Goal: Task Accomplishment & Management: Manage account settings

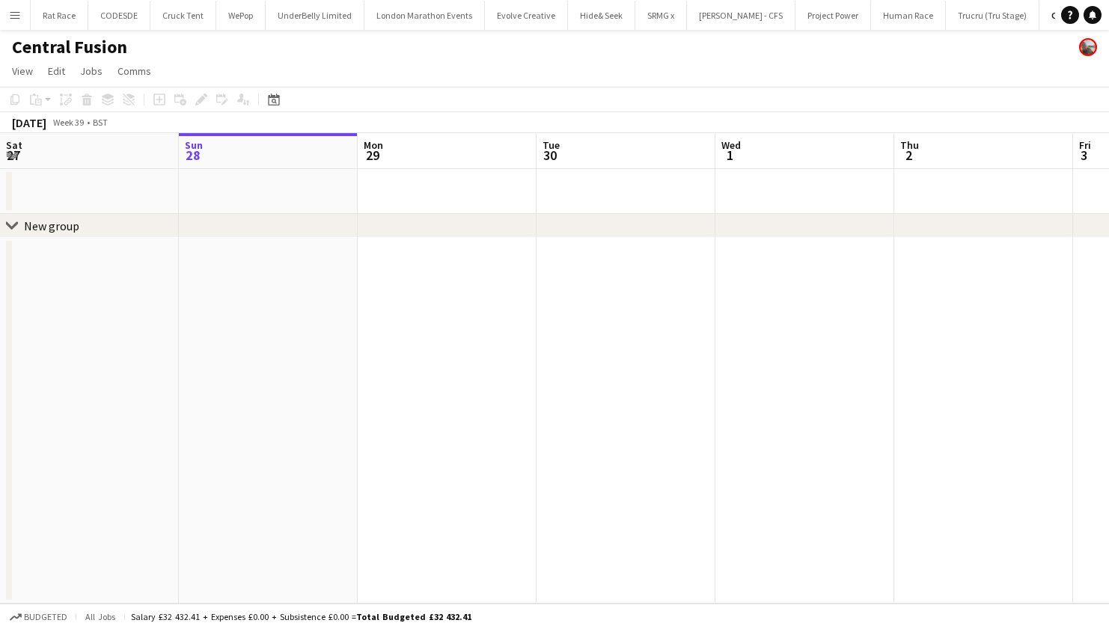
click at [16, 15] on app-icon "Menu" at bounding box center [15, 15] width 12 height 12
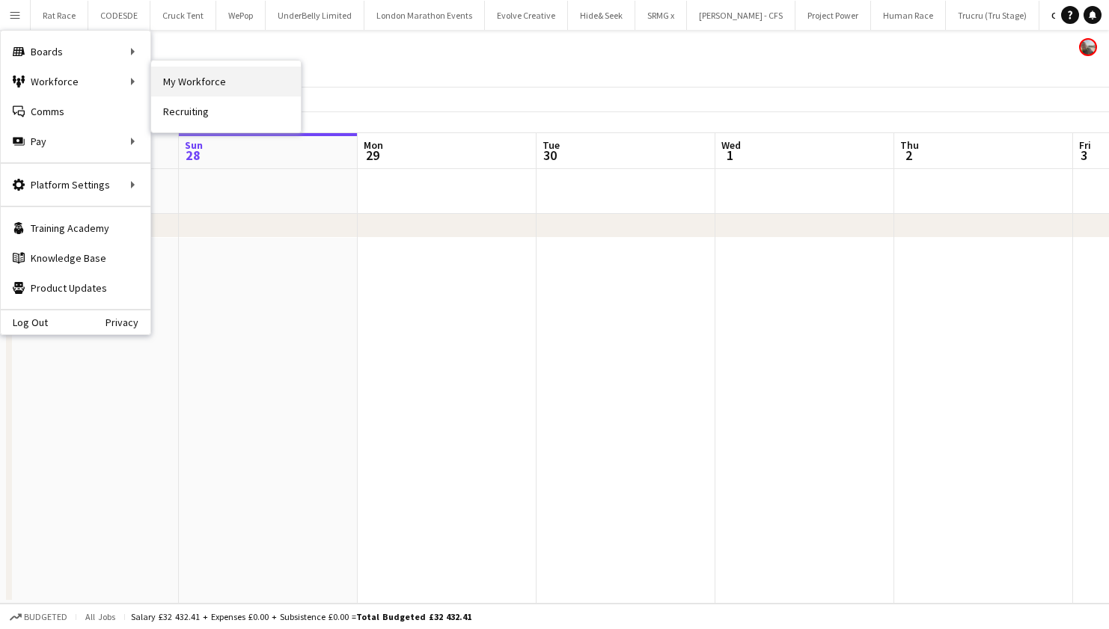
click at [189, 83] on link "My Workforce" at bounding box center [226, 82] width 150 height 30
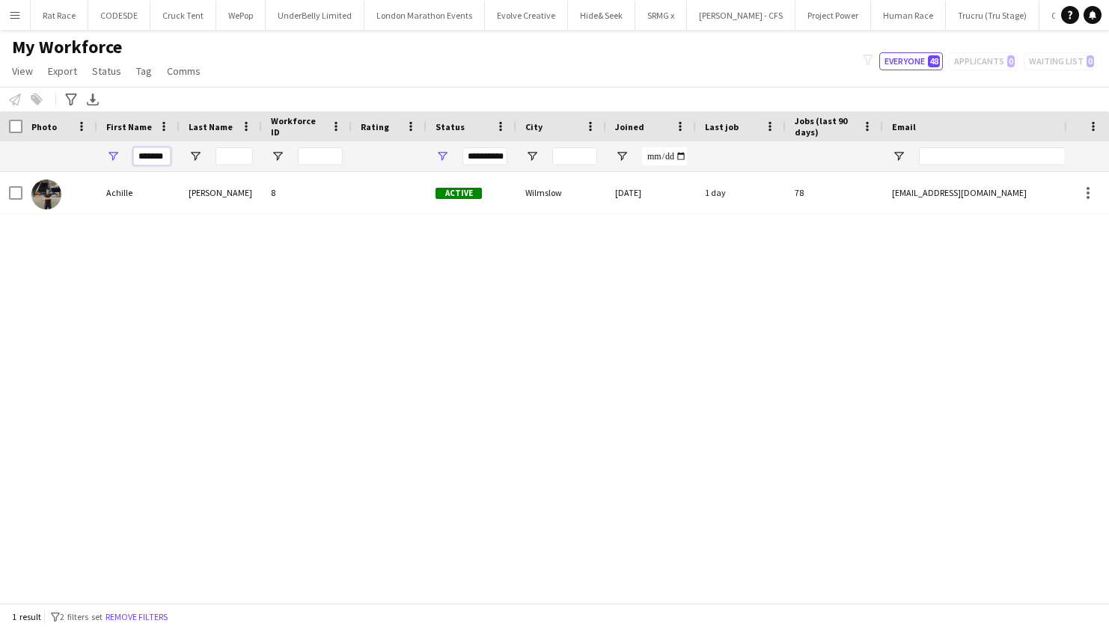
drag, startPoint x: 167, startPoint y: 152, endPoint x: 52, endPoint y: 142, distance: 115.6
click at [55, 143] on div "**********" at bounding box center [811, 156] width 1622 height 30
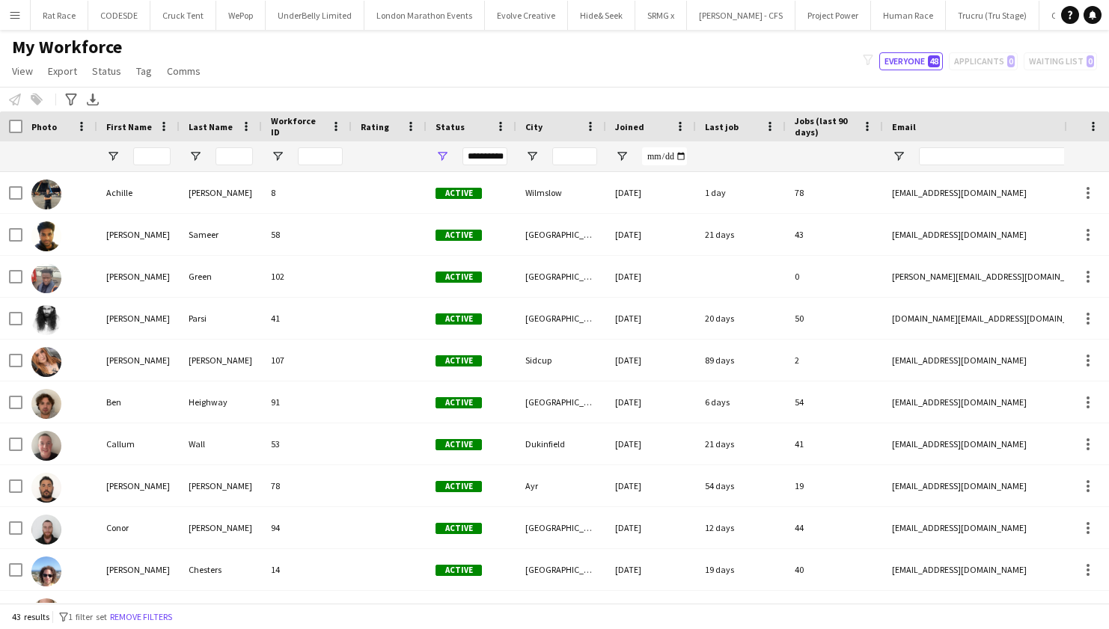
click at [7, 16] on button "Menu" at bounding box center [15, 15] width 30 height 30
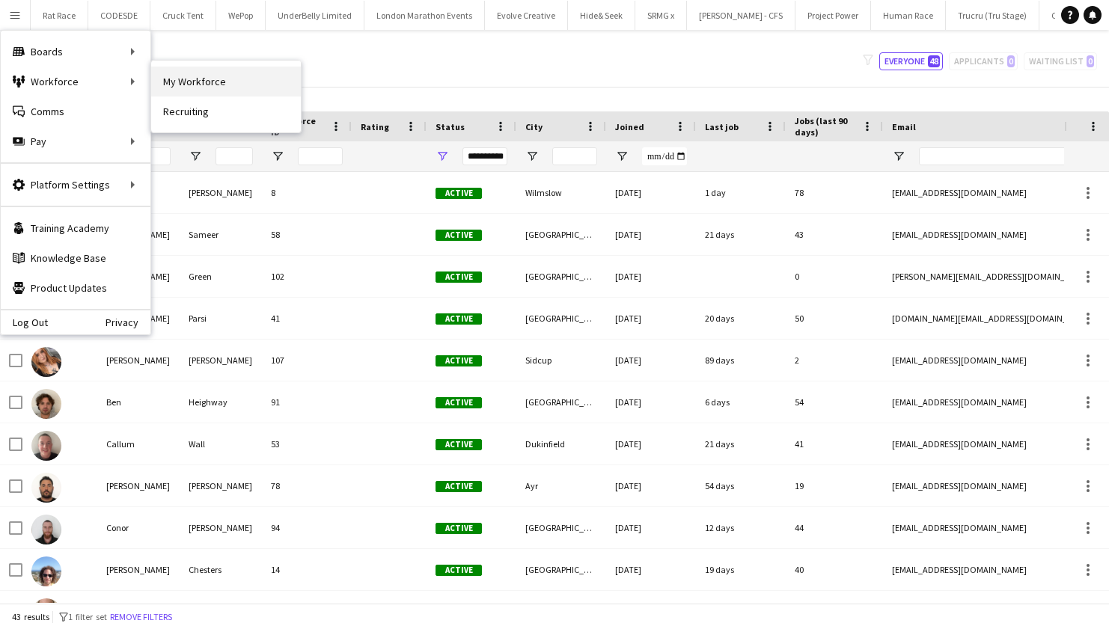
click at [168, 76] on link "My Workforce" at bounding box center [226, 82] width 150 height 30
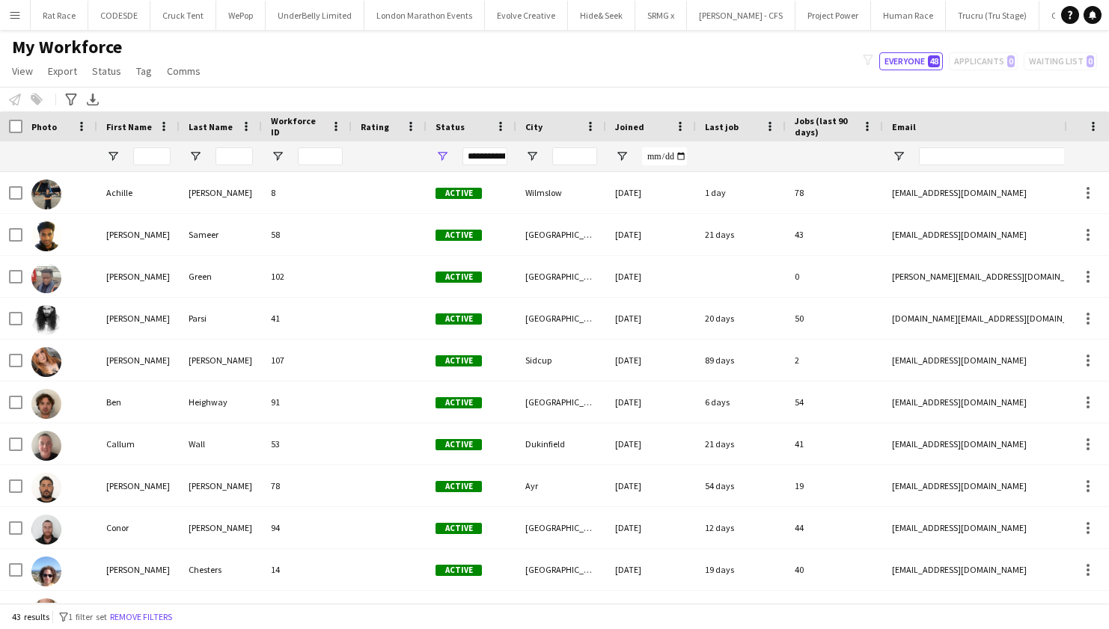
type input "**********"
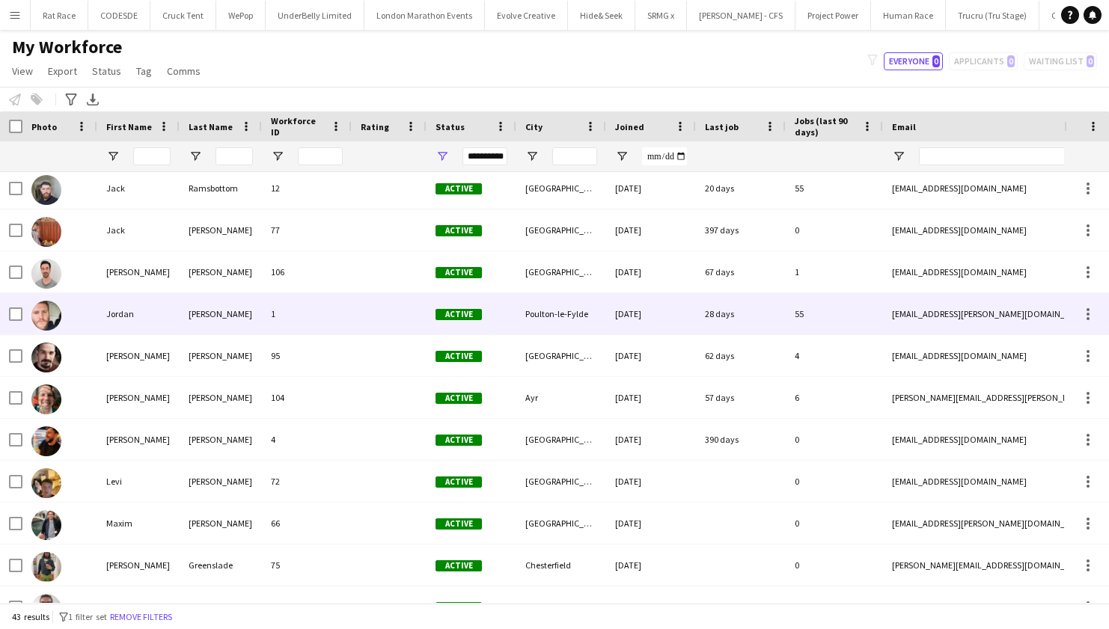
scroll to position [894, 0]
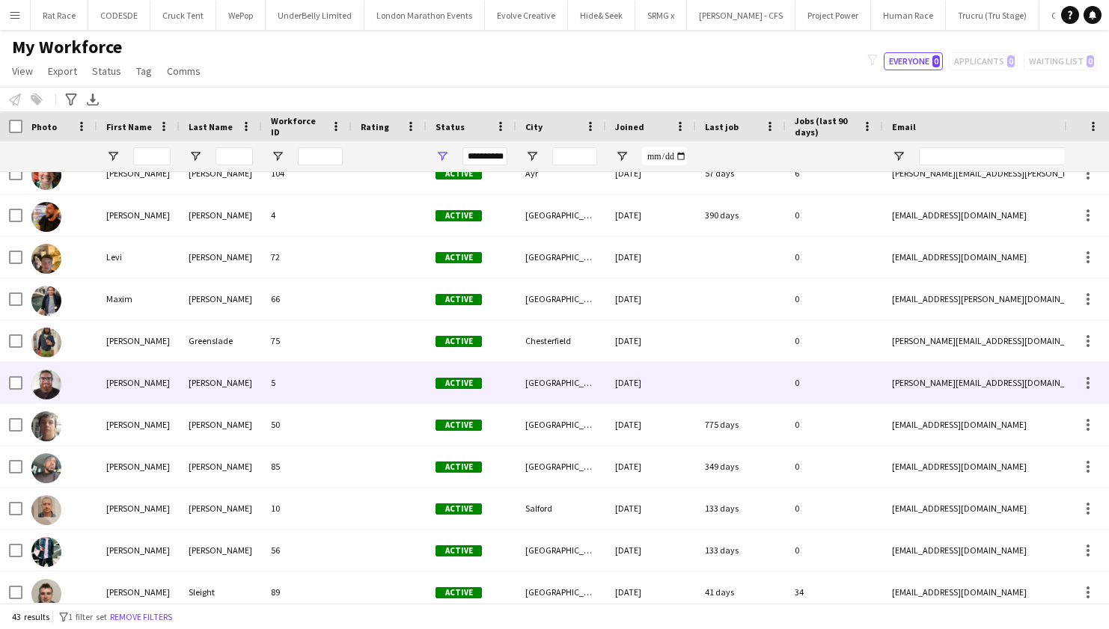
click at [99, 376] on div "[PERSON_NAME]" at bounding box center [138, 382] width 82 height 41
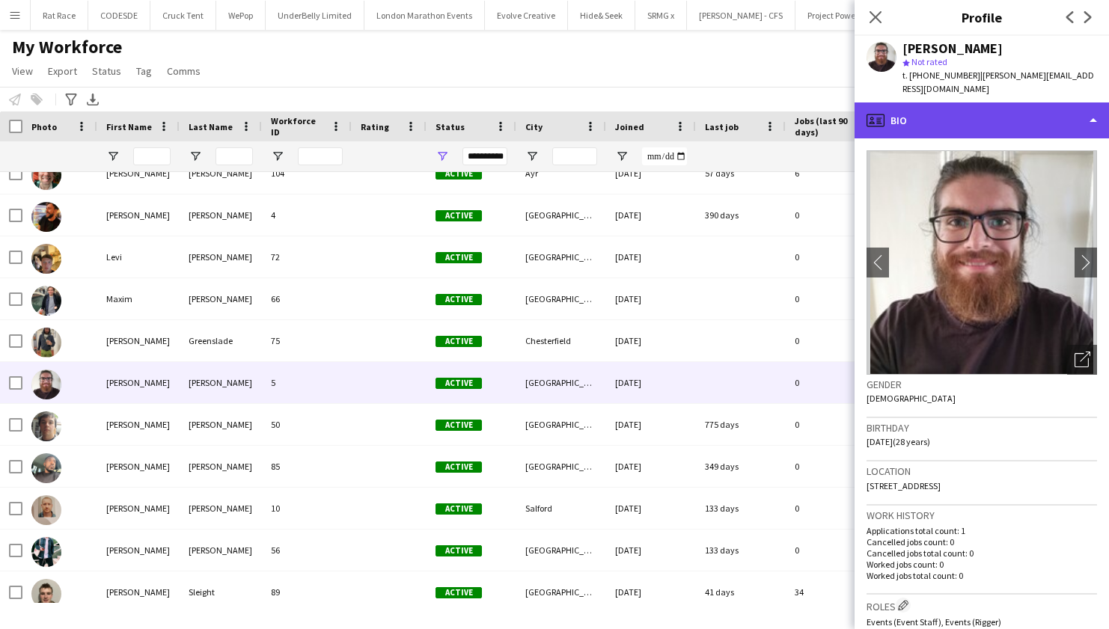
click at [1092, 103] on div "profile Bio" at bounding box center [982, 121] width 254 height 36
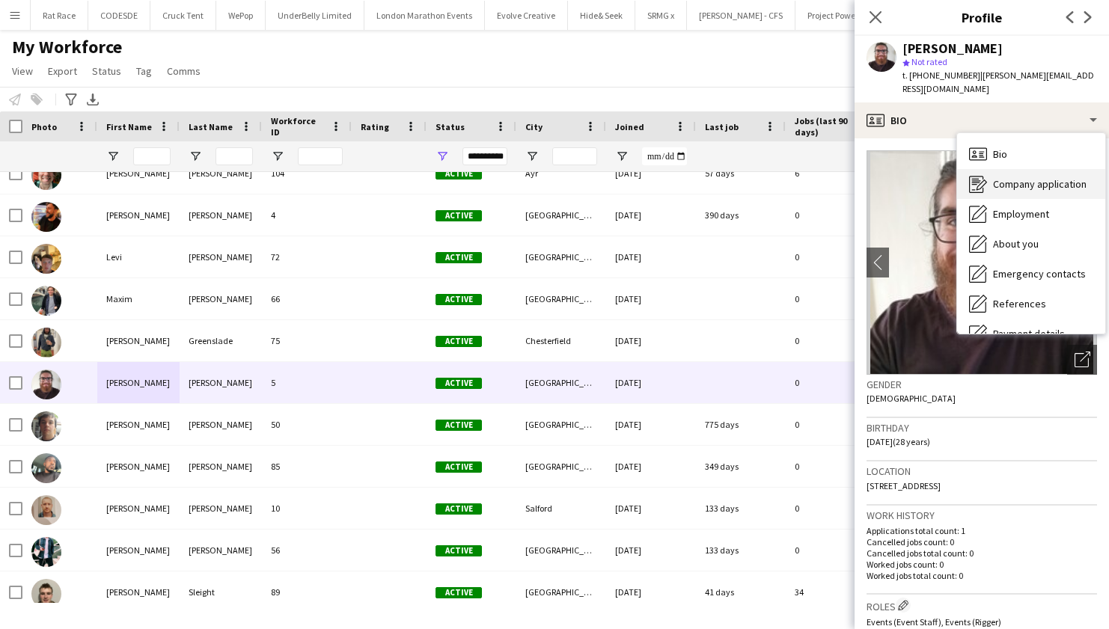
click at [1007, 169] on div "Company application Company application" at bounding box center [1031, 184] width 148 height 30
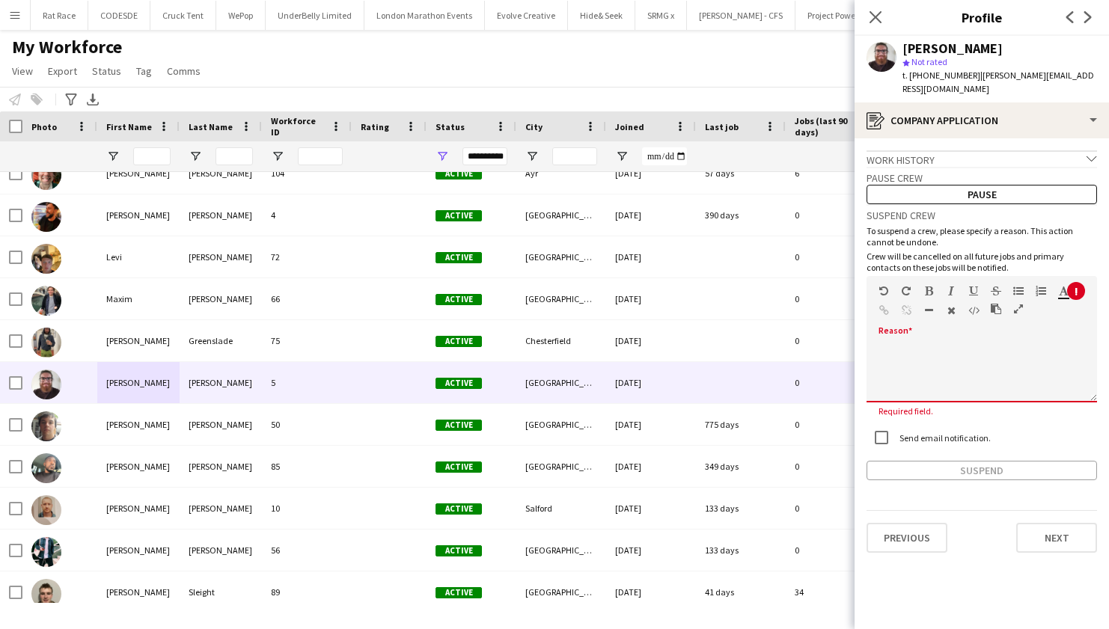
click at [899, 332] on div at bounding box center [981, 367] width 230 height 70
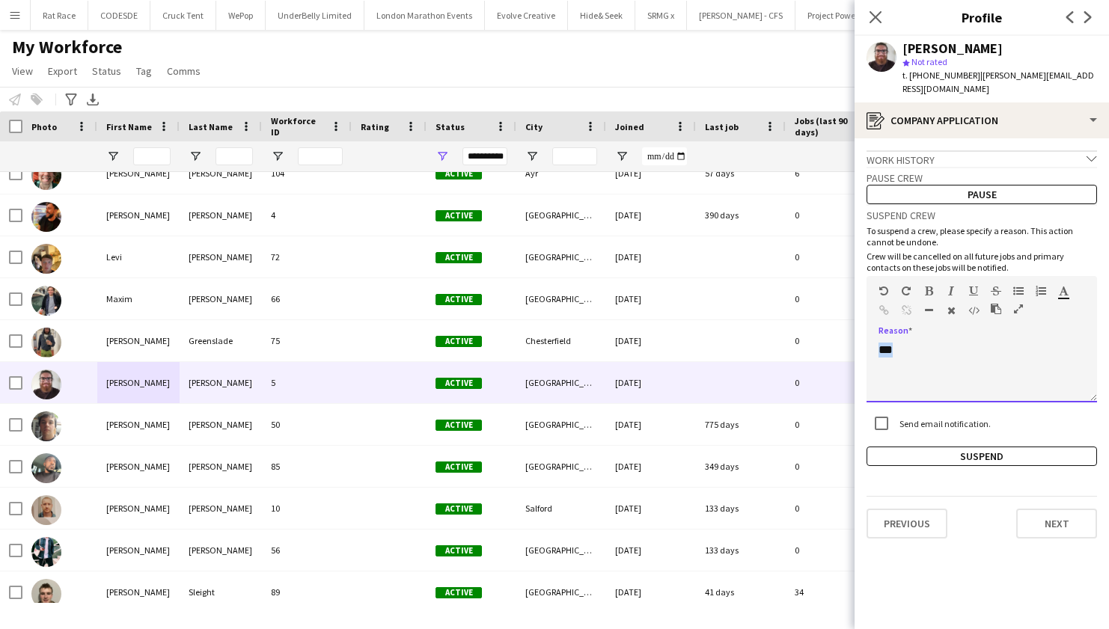
drag, startPoint x: 904, startPoint y: 343, endPoint x: 842, endPoint y: 333, distance: 62.9
click at [842, 333] on body "Menu Boards Boards Boards All jobs Status Workforce Workforce My Workforce Recr…" at bounding box center [554, 314] width 1109 height 629
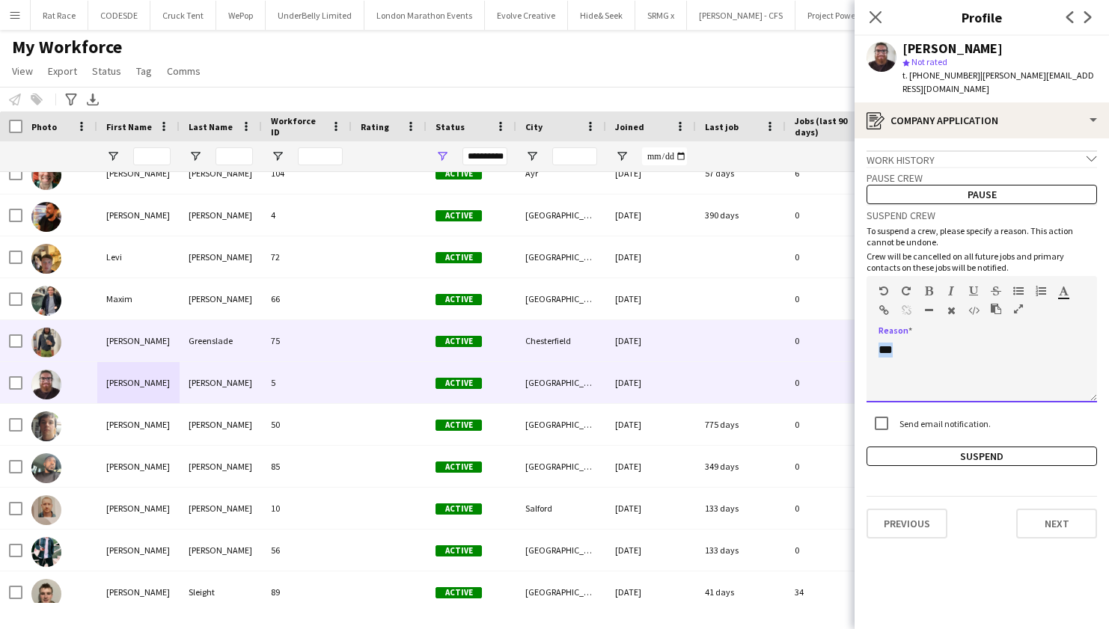
copy div "***"
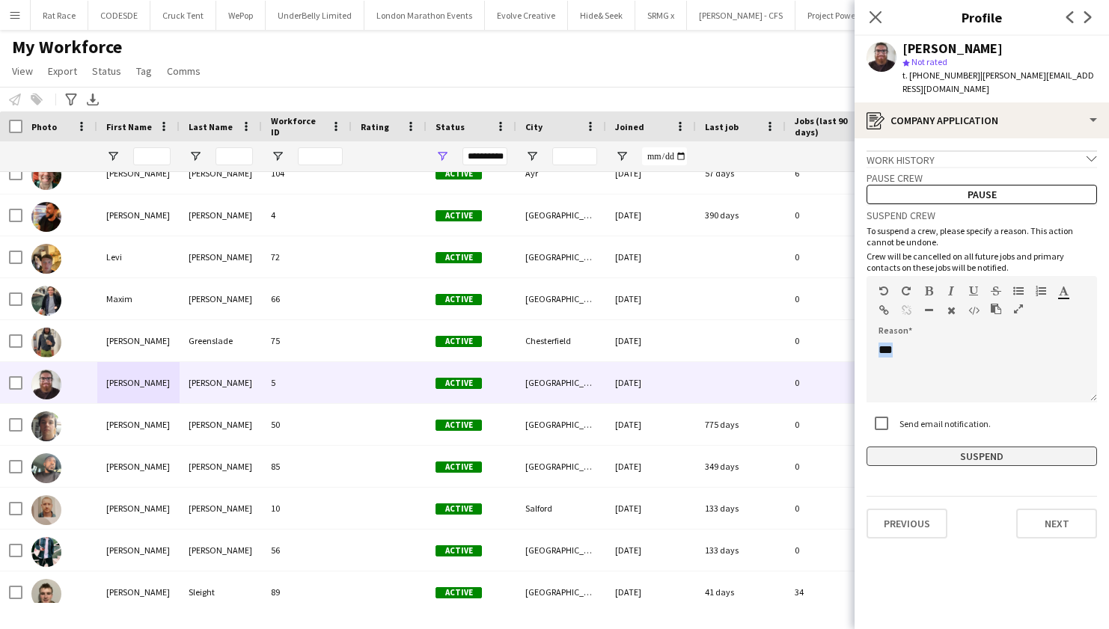
click at [926, 447] on button "Suspend" at bounding box center [981, 456] width 230 height 19
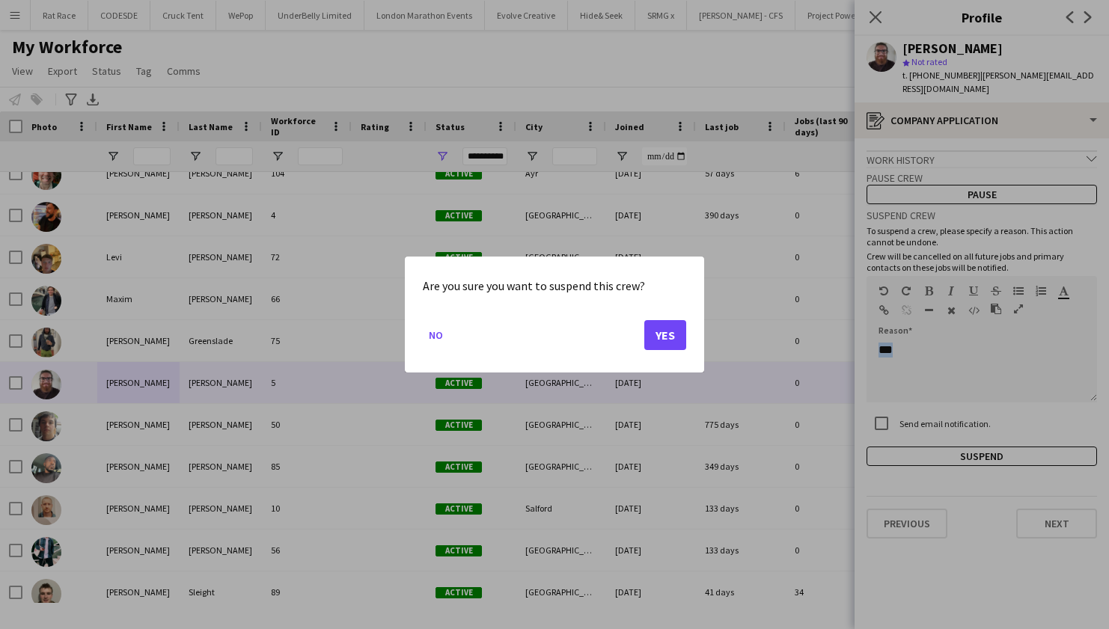
click at [662, 330] on button "Yes" at bounding box center [665, 335] width 42 height 30
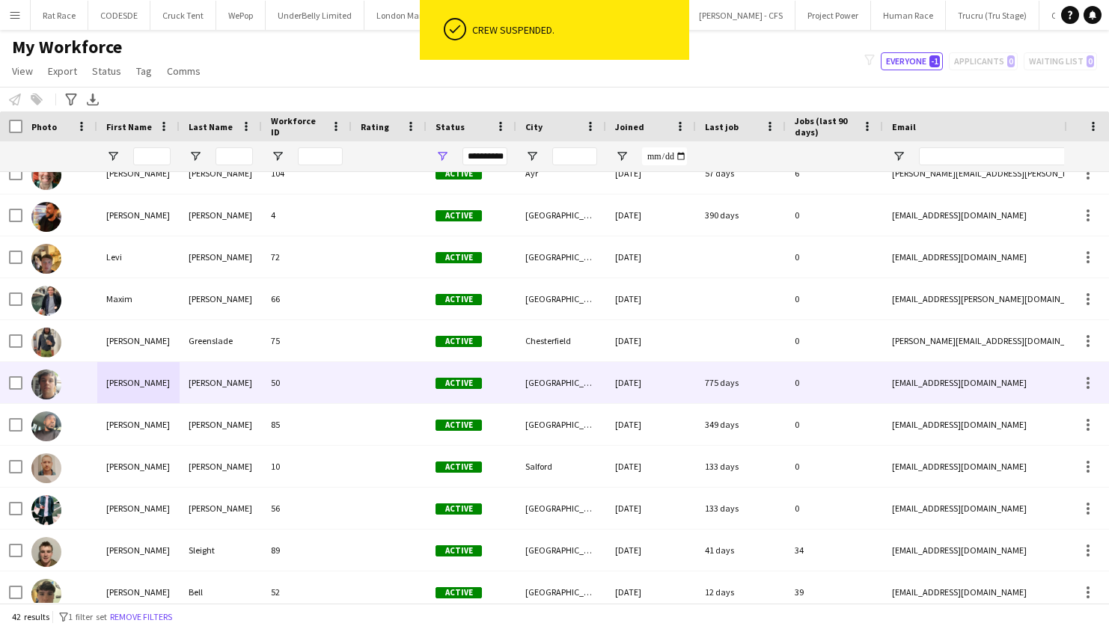
click at [239, 390] on div "[PERSON_NAME]" at bounding box center [221, 382] width 82 height 41
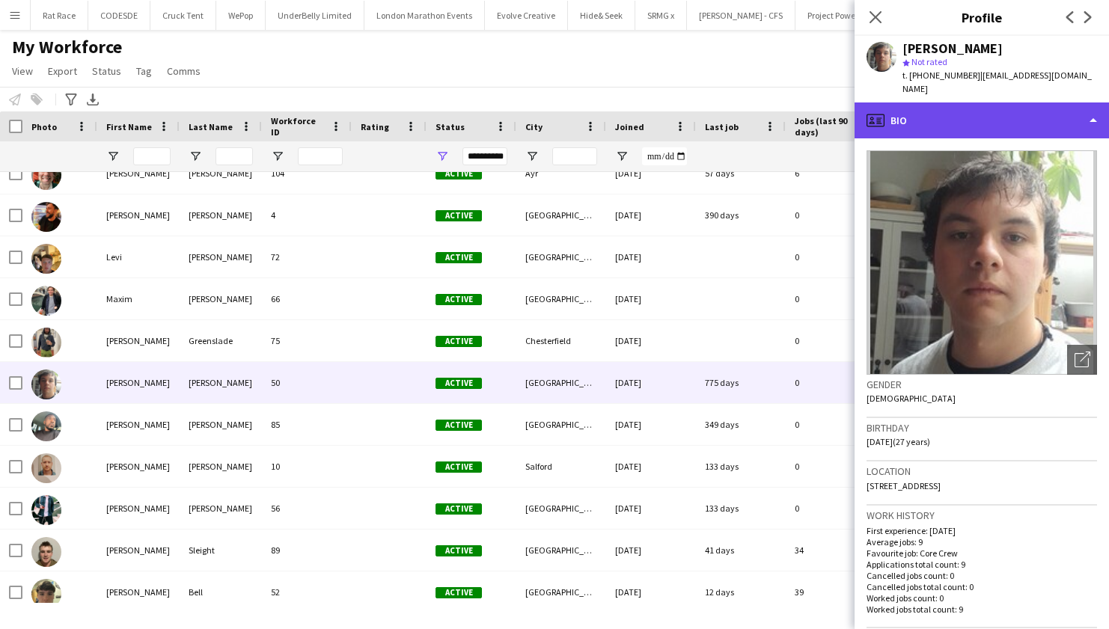
click at [1056, 114] on div "profile Bio" at bounding box center [982, 121] width 254 height 36
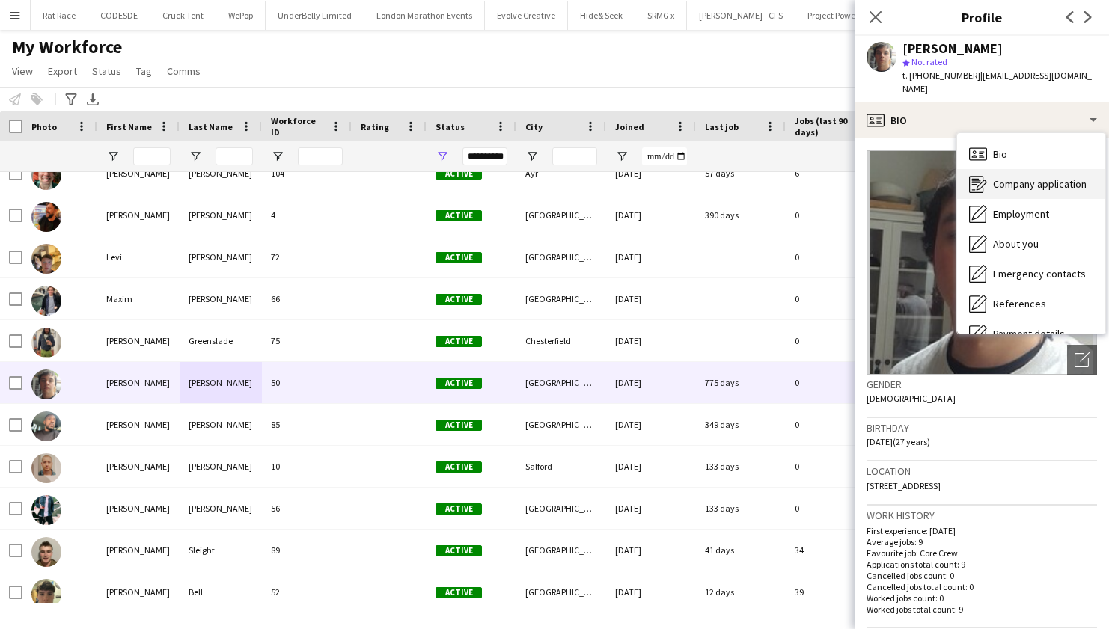
click at [1036, 177] on span "Company application" at bounding box center [1040, 183] width 94 height 13
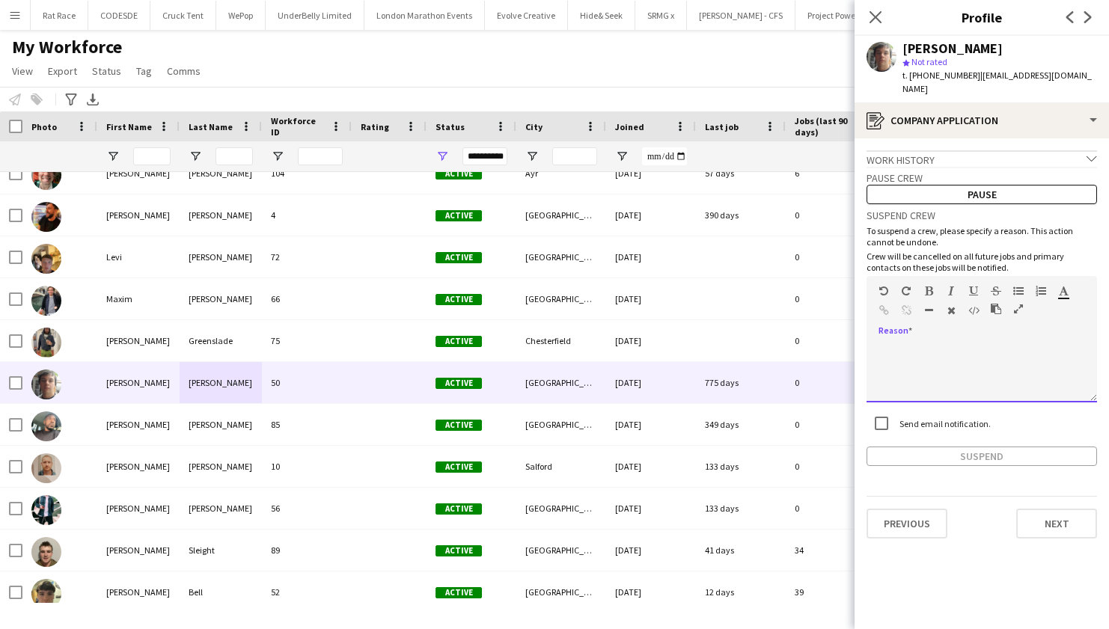
drag, startPoint x: 917, startPoint y: 345, endPoint x: 907, endPoint y: 337, distance: 13.3
click at [910, 343] on div at bounding box center [981, 373] width 230 height 60
paste div
click at [888, 432] on div "Suspend crew To suspend a crew, please specify a reason. This action cannot be …" at bounding box center [981, 335] width 230 height 262
click at [888, 447] on button "Suspend" at bounding box center [981, 456] width 230 height 19
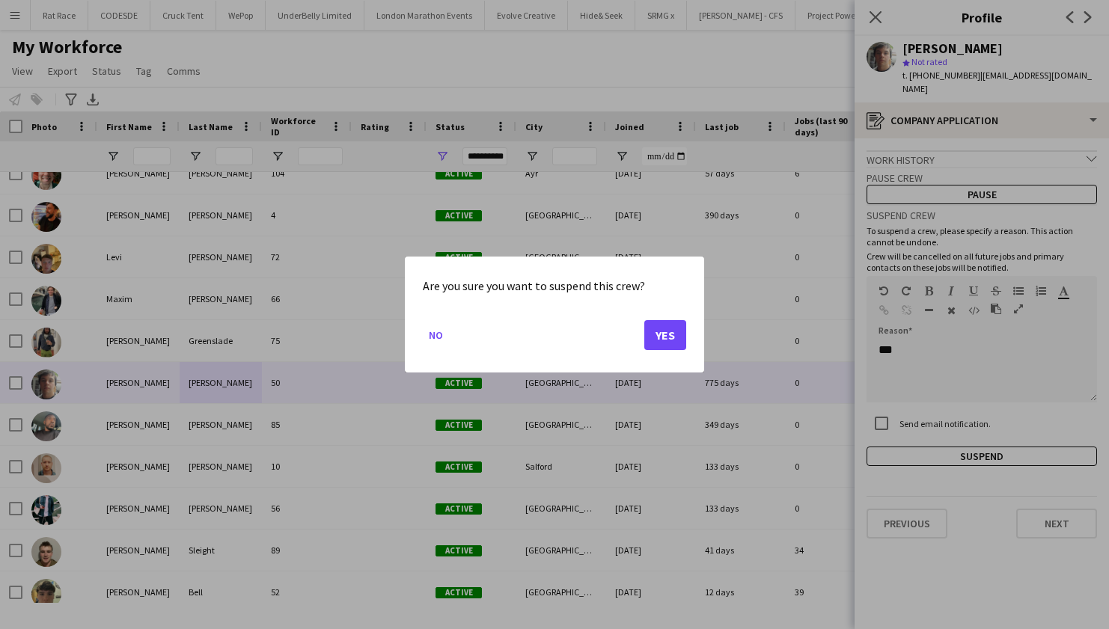
click at [670, 344] on button "Yes" at bounding box center [665, 335] width 42 height 30
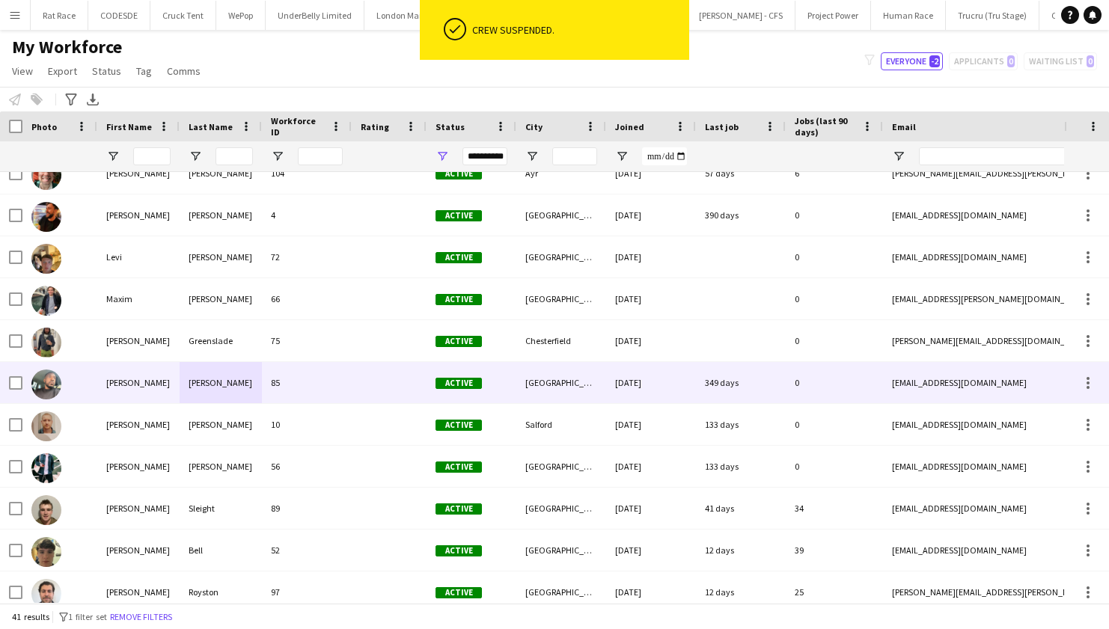
click at [298, 383] on div "85" at bounding box center [307, 382] width 90 height 41
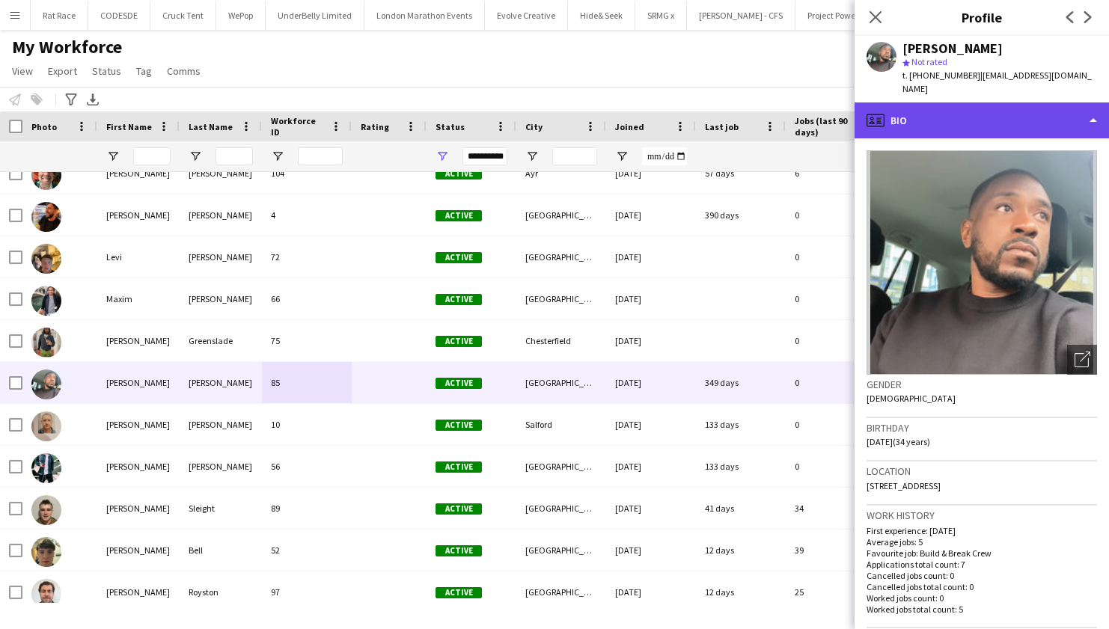
click at [937, 116] on div "profile Bio" at bounding box center [982, 121] width 254 height 36
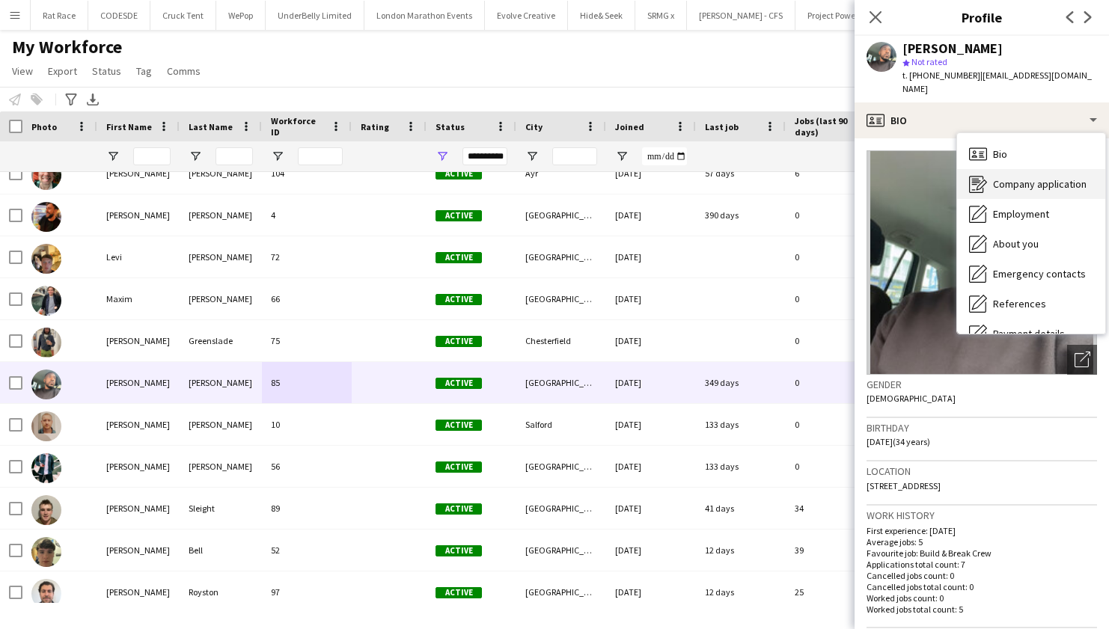
click at [999, 177] on span "Company application" at bounding box center [1040, 183] width 94 height 13
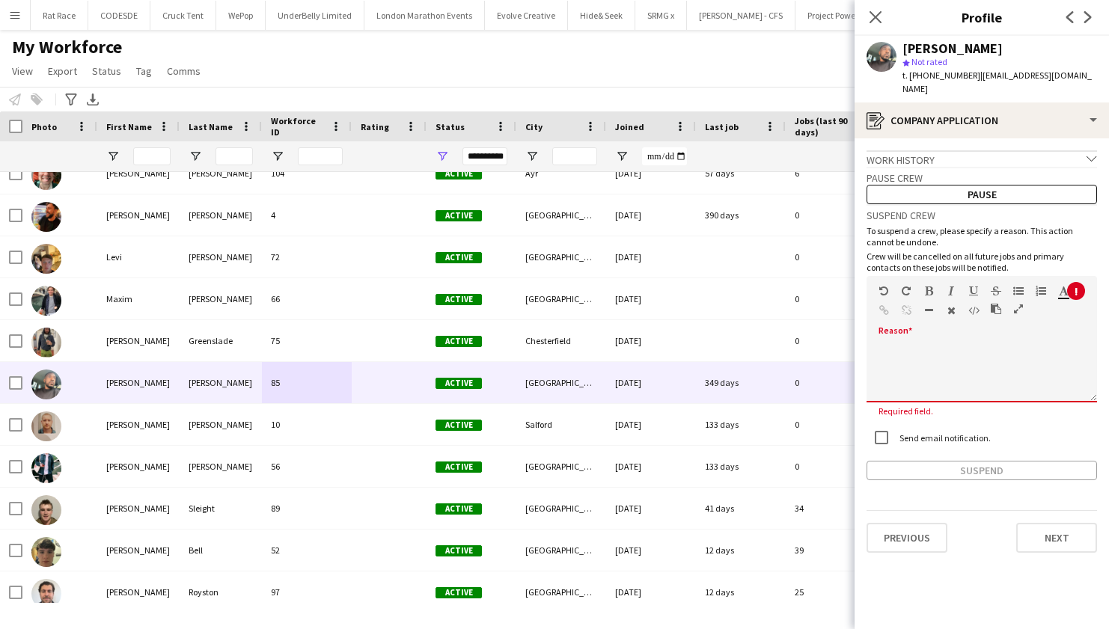
click at [938, 311] on div "default Heading 1 Heading 2 Heading 3 Heading 4 Heading 5 Heading 6 Heading 7 P…" at bounding box center [981, 304] width 230 height 56
paste div
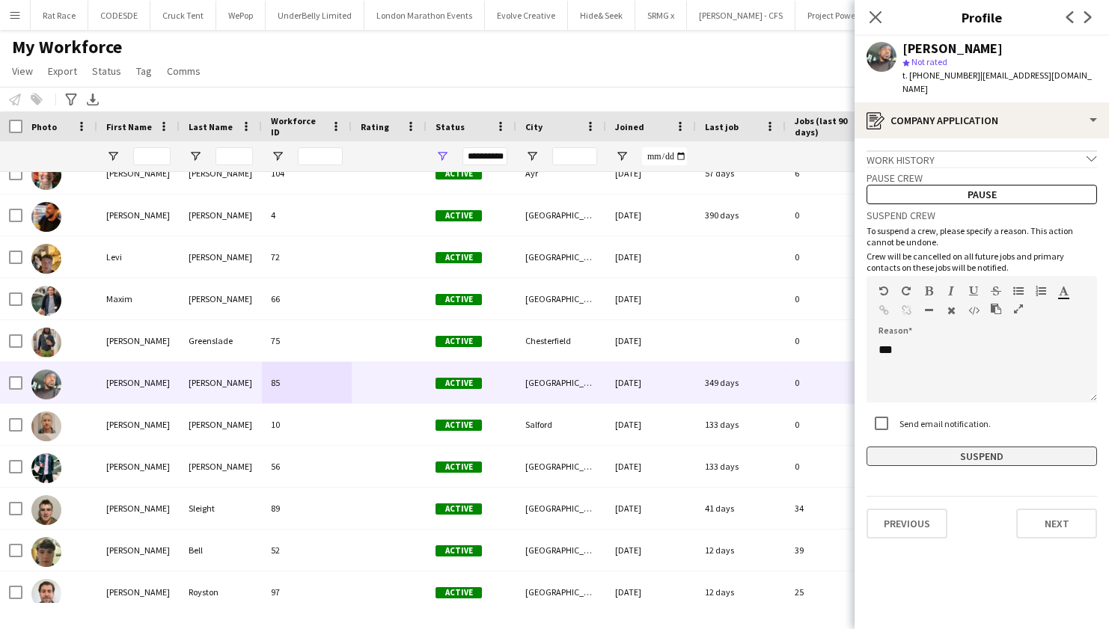
click at [887, 448] on button "Suspend" at bounding box center [981, 456] width 230 height 19
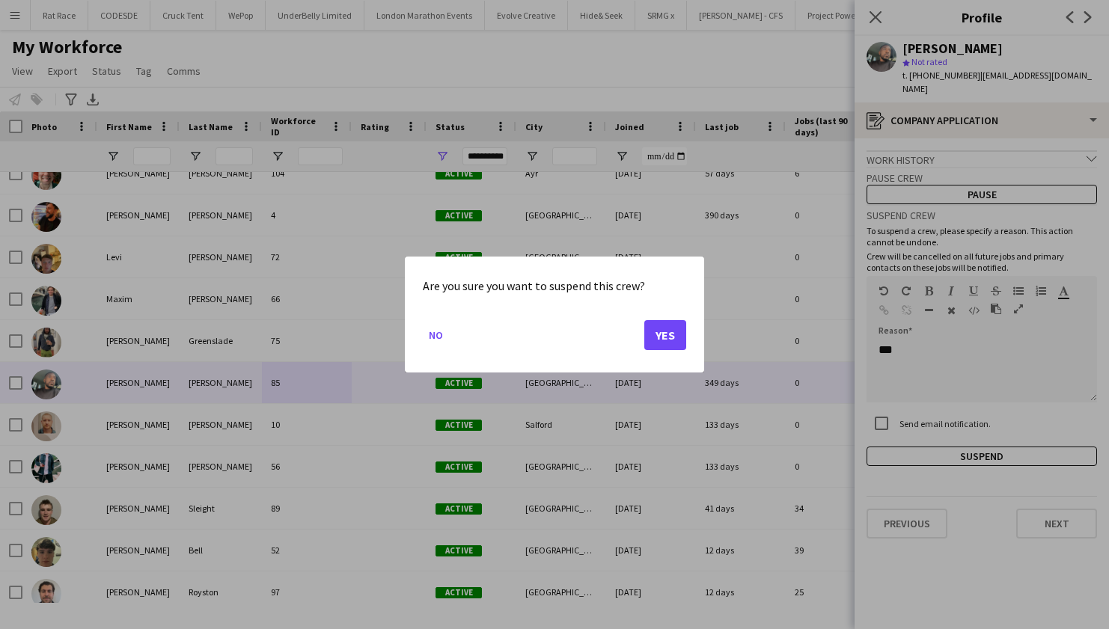
click at [669, 348] on button "Yes" at bounding box center [665, 335] width 42 height 30
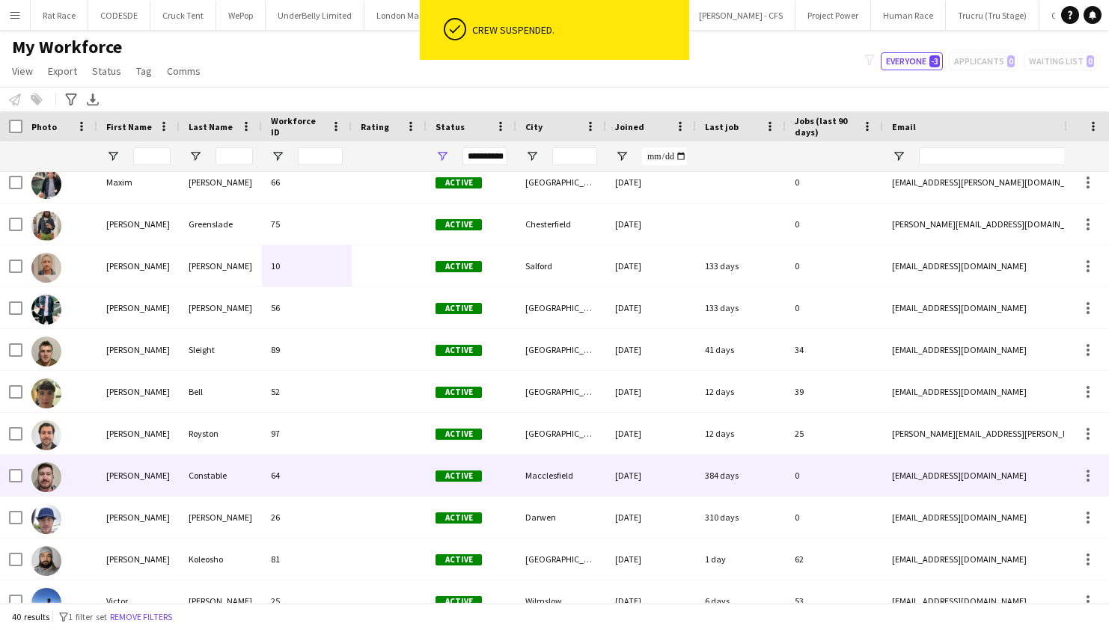
click at [144, 470] on div "[PERSON_NAME]" at bounding box center [138, 475] width 82 height 41
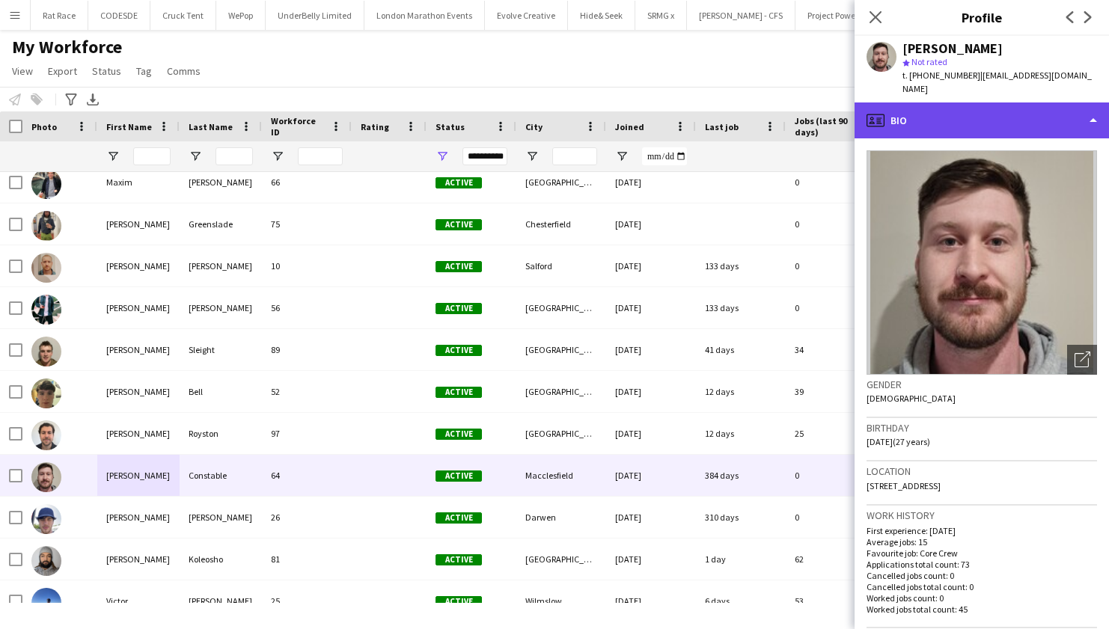
click at [994, 103] on div "profile Bio" at bounding box center [982, 121] width 254 height 36
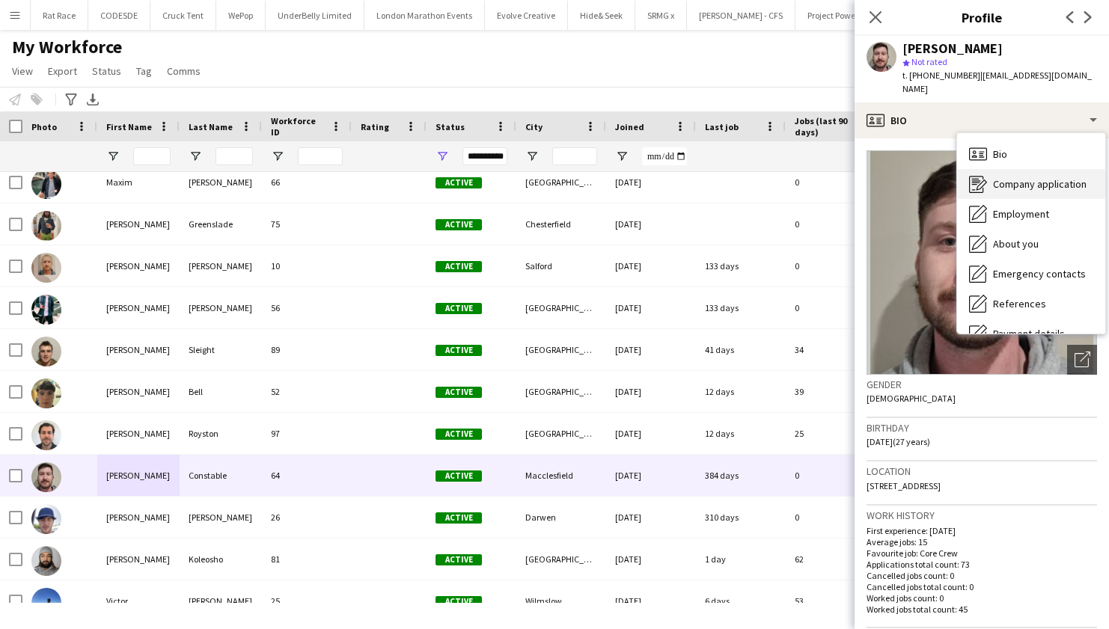
click at [1018, 177] on span "Company application" at bounding box center [1040, 183] width 94 height 13
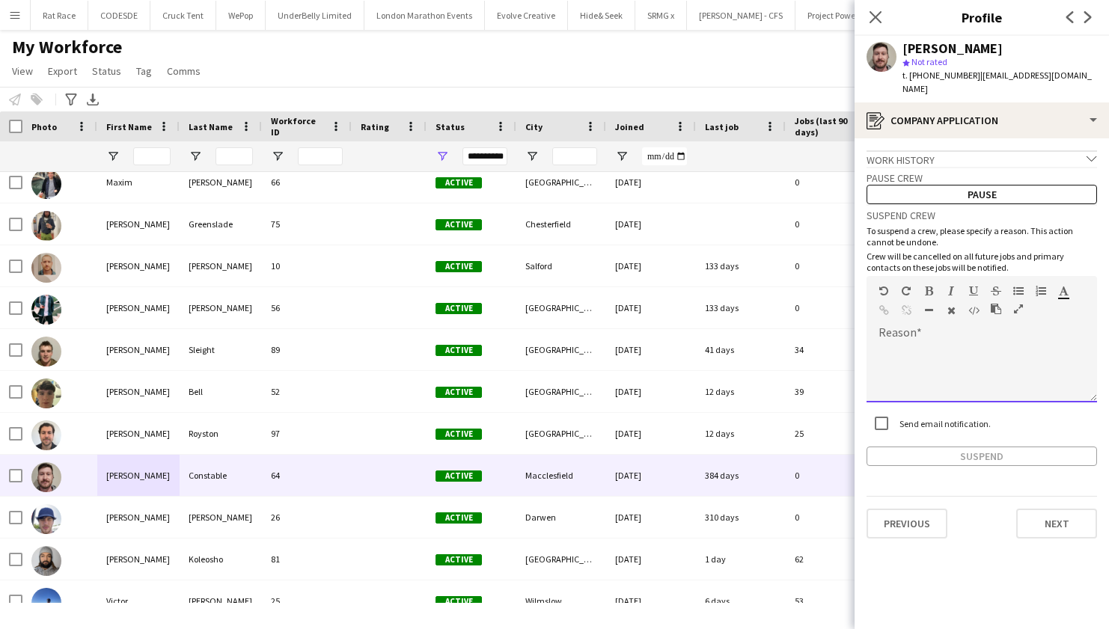
click at [917, 332] on div at bounding box center [981, 367] width 230 height 70
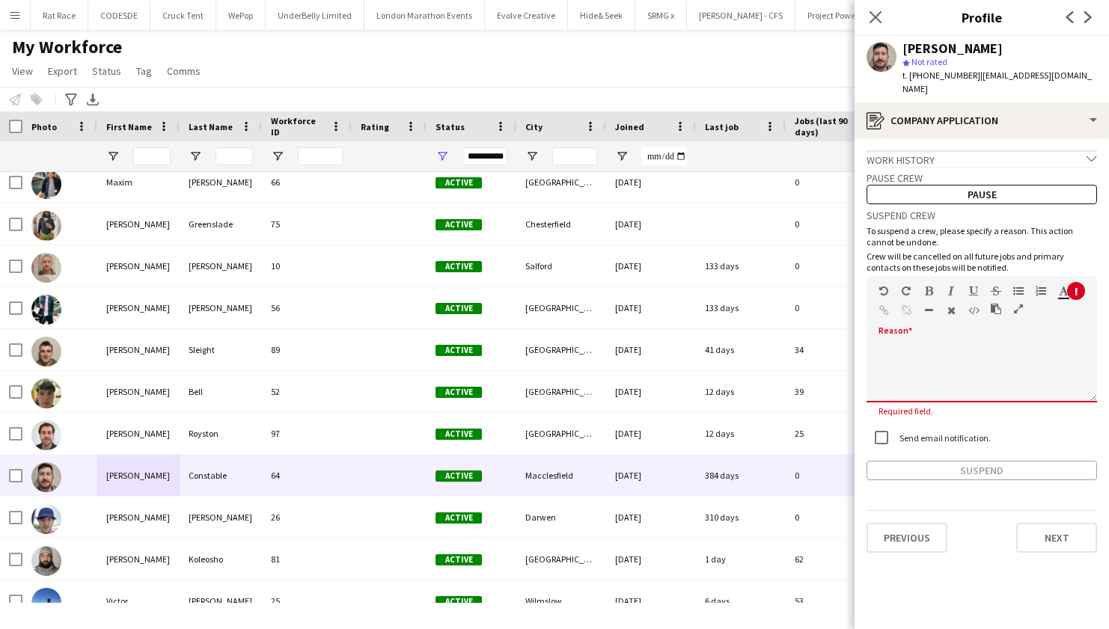
paste div
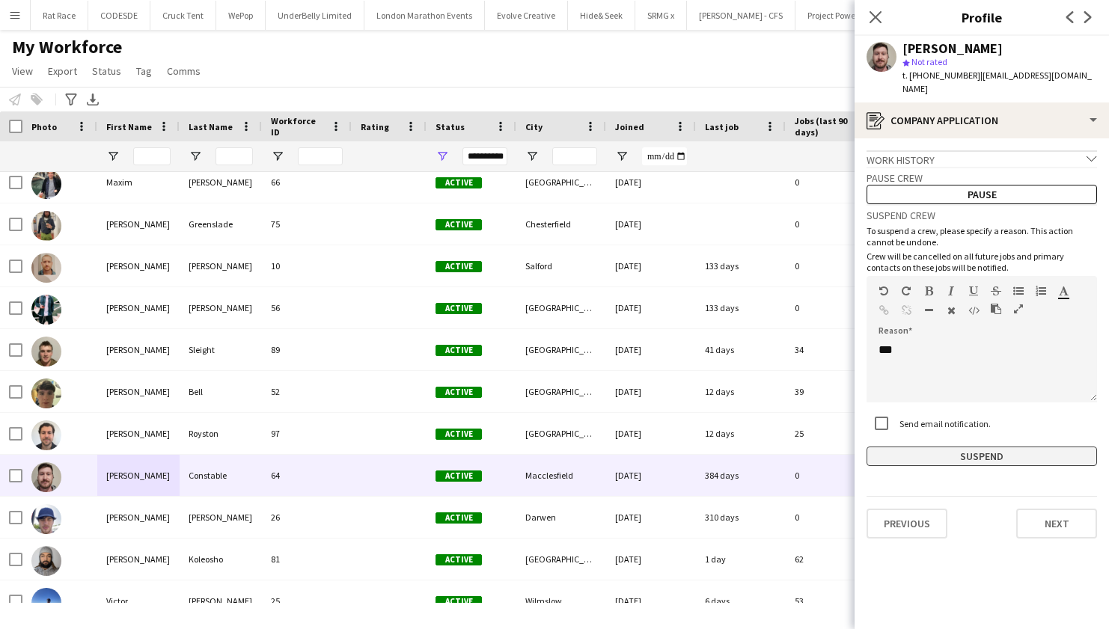
click at [881, 447] on button "Suspend" at bounding box center [981, 456] width 230 height 19
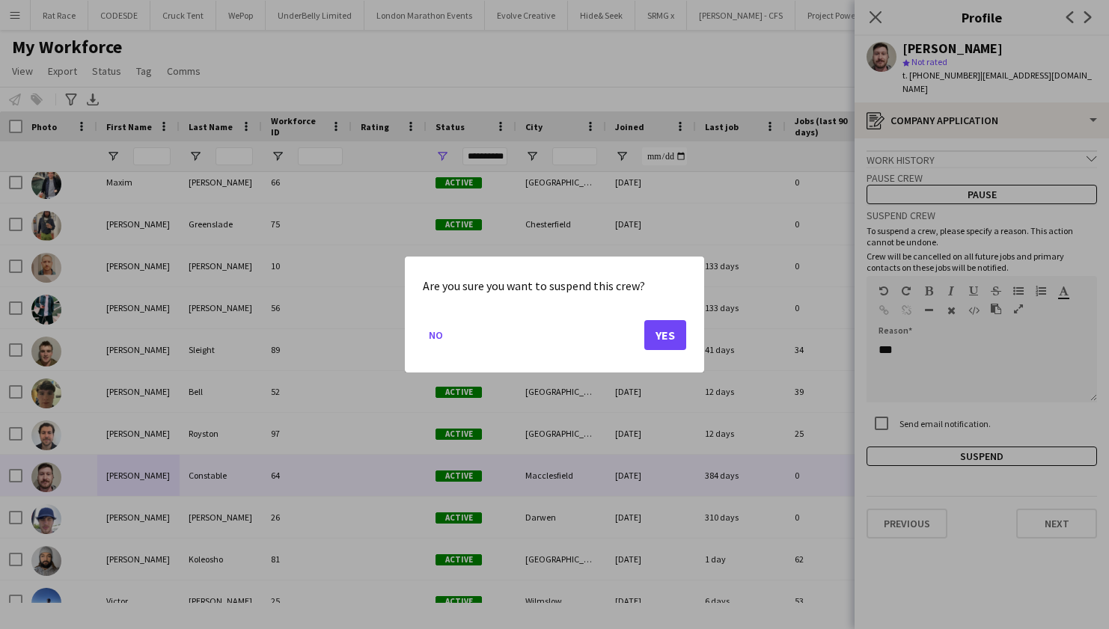
click at [656, 328] on button "Yes" at bounding box center [665, 335] width 42 height 30
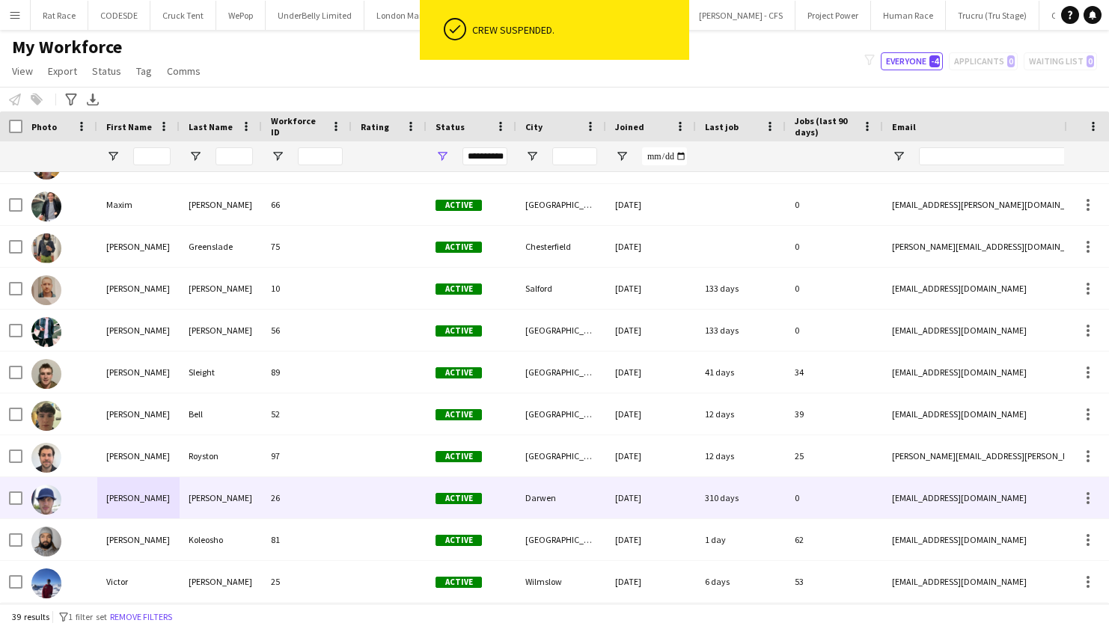
click at [299, 499] on div "26" at bounding box center [307, 497] width 90 height 41
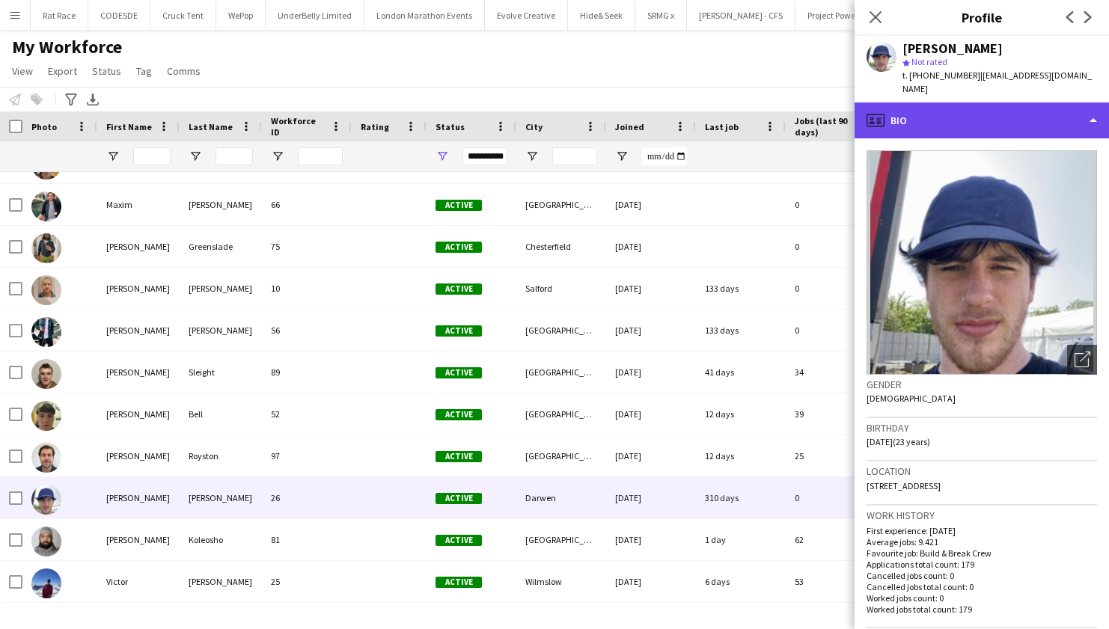
click at [1005, 107] on div "profile Bio" at bounding box center [982, 121] width 254 height 36
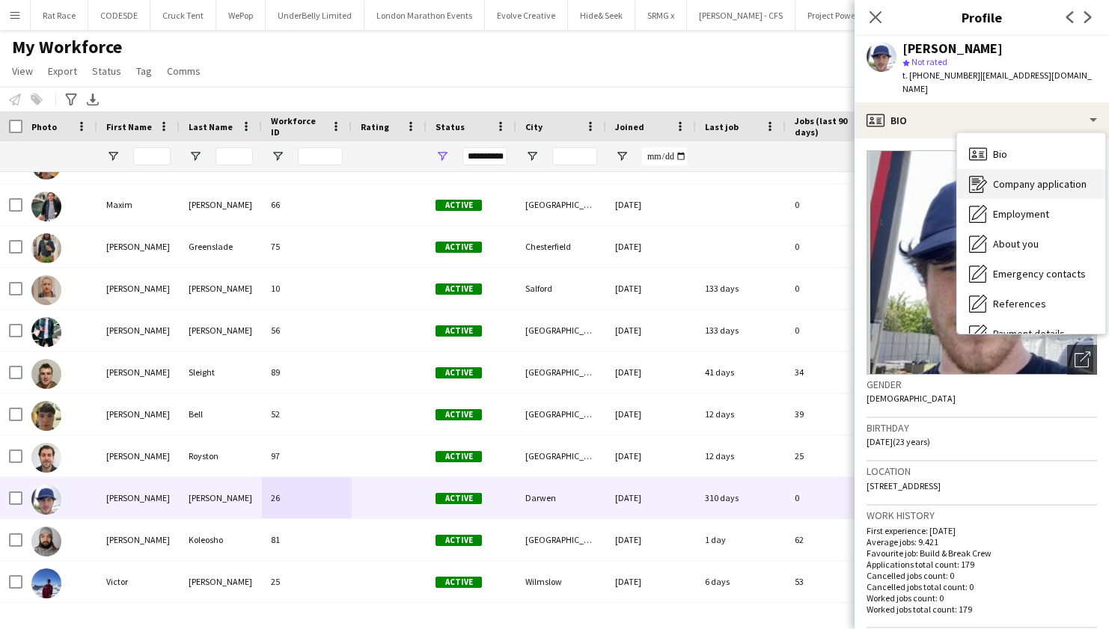
click at [991, 169] on div "Company application Company application" at bounding box center [1031, 184] width 148 height 30
